Goal: Check status: Check status

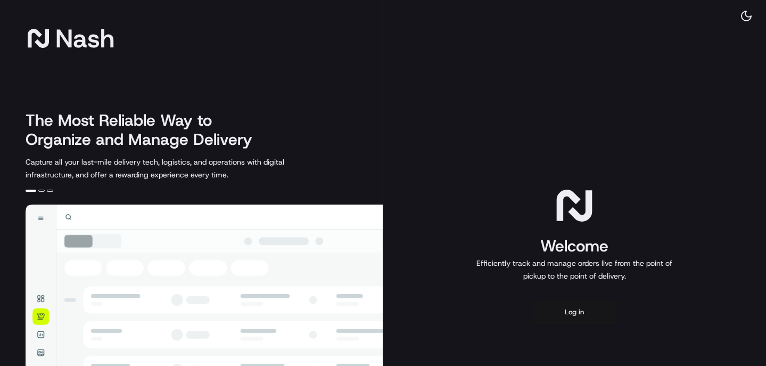
click at [575, 323] on button "Log in" at bounding box center [574, 312] width 85 height 26
